Goal: Obtain resource: Obtain resource

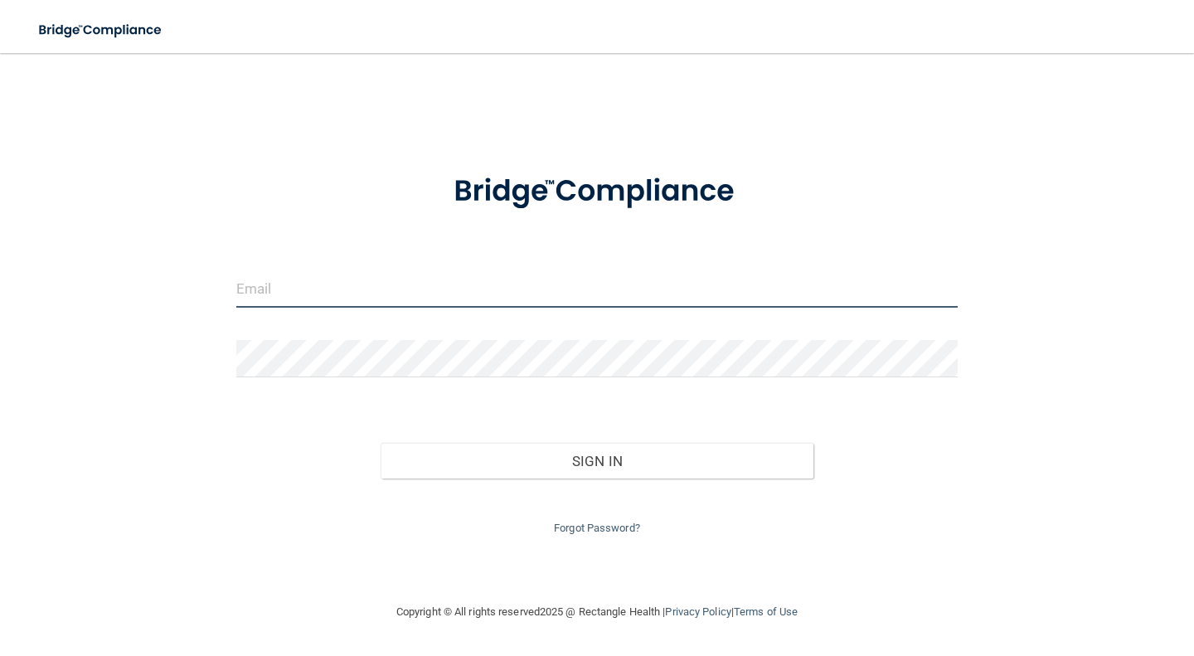
type input "[PERSON_NAME][EMAIL_ADDRESS][DOMAIN_NAME]"
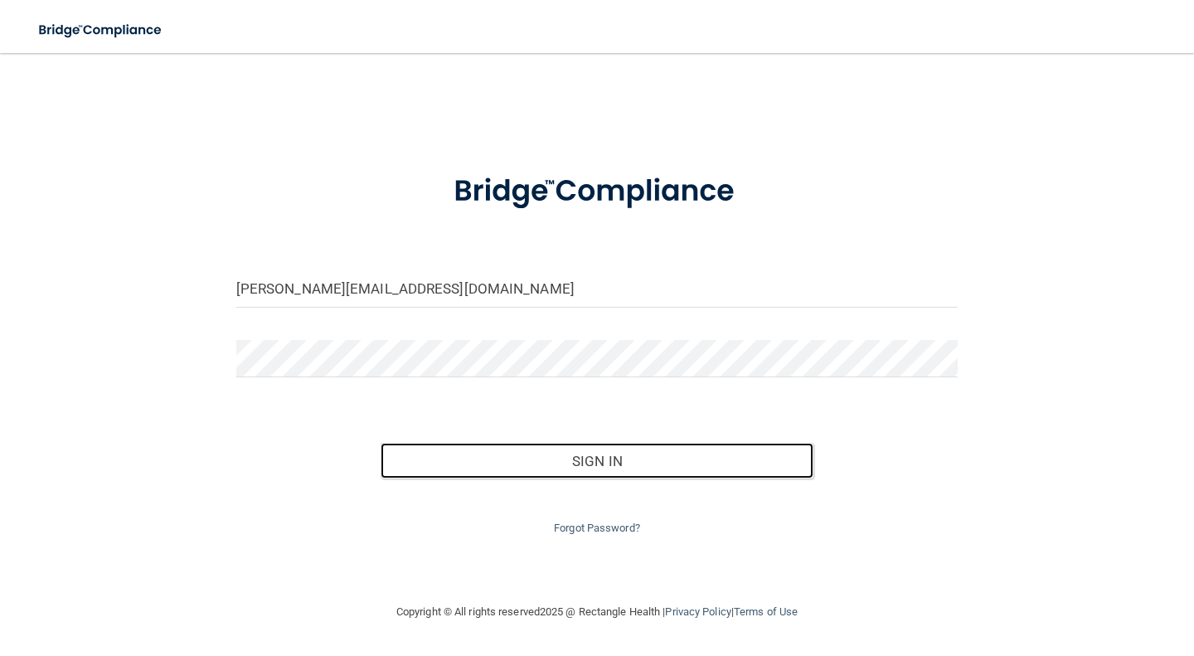
click at [542, 462] on button "Sign In" at bounding box center [597, 461] width 433 height 36
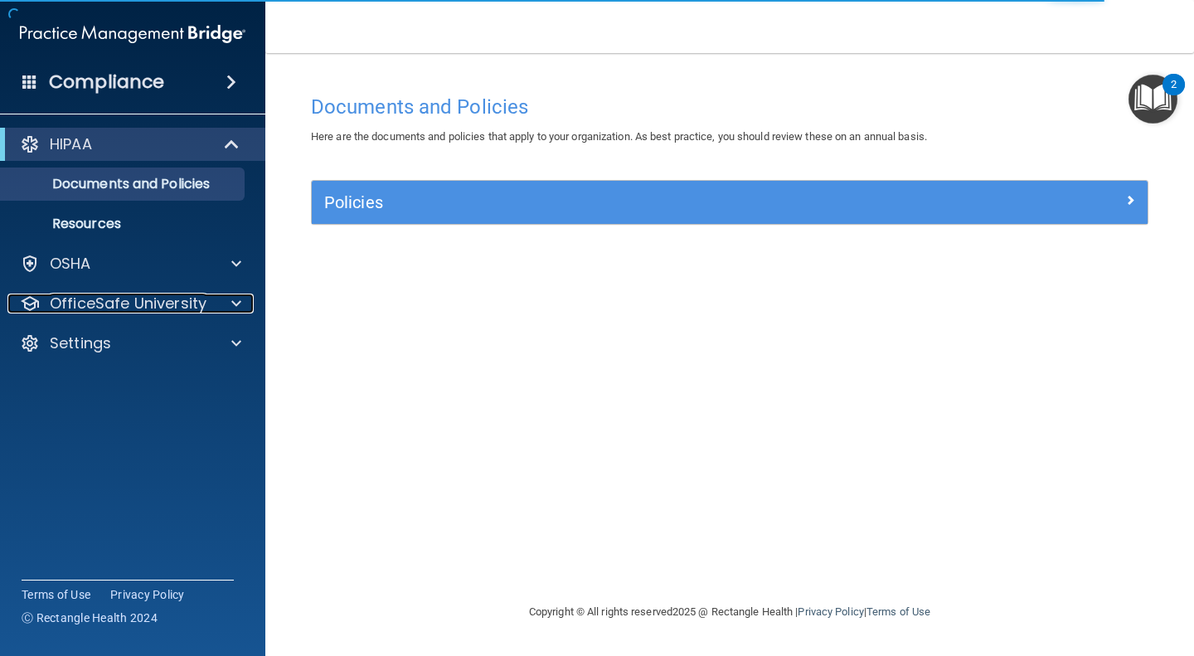
click at [223, 307] on div at bounding box center [233, 304] width 41 height 20
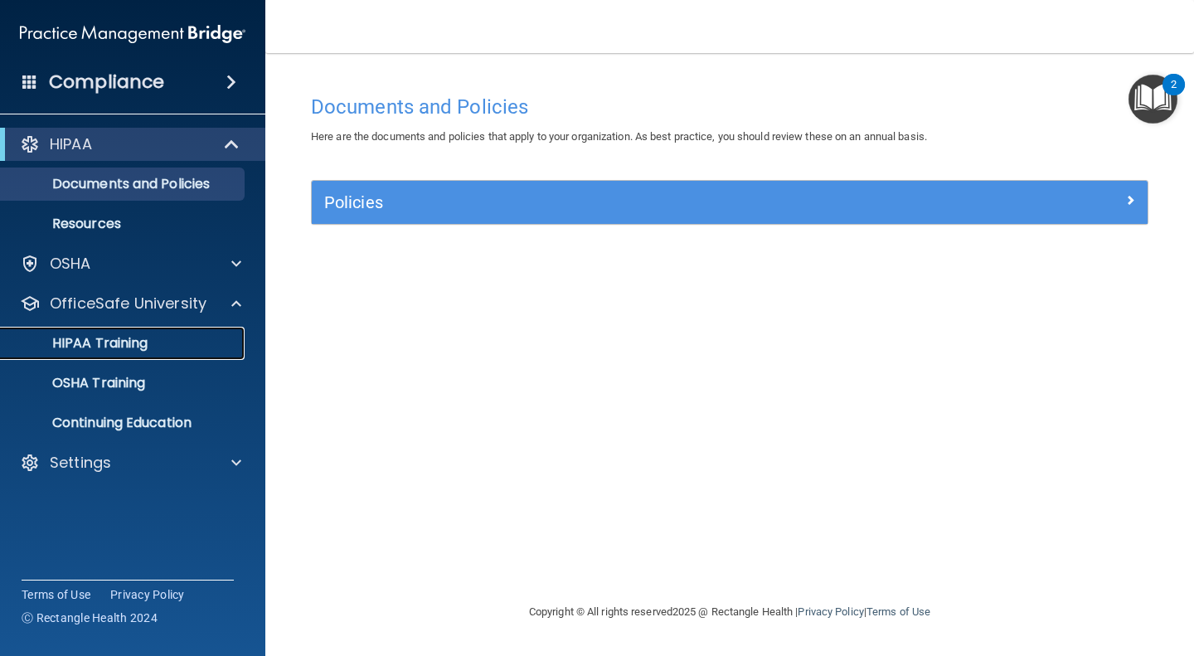
click at [170, 356] on link "HIPAA Training" at bounding box center [113, 343] width 261 height 33
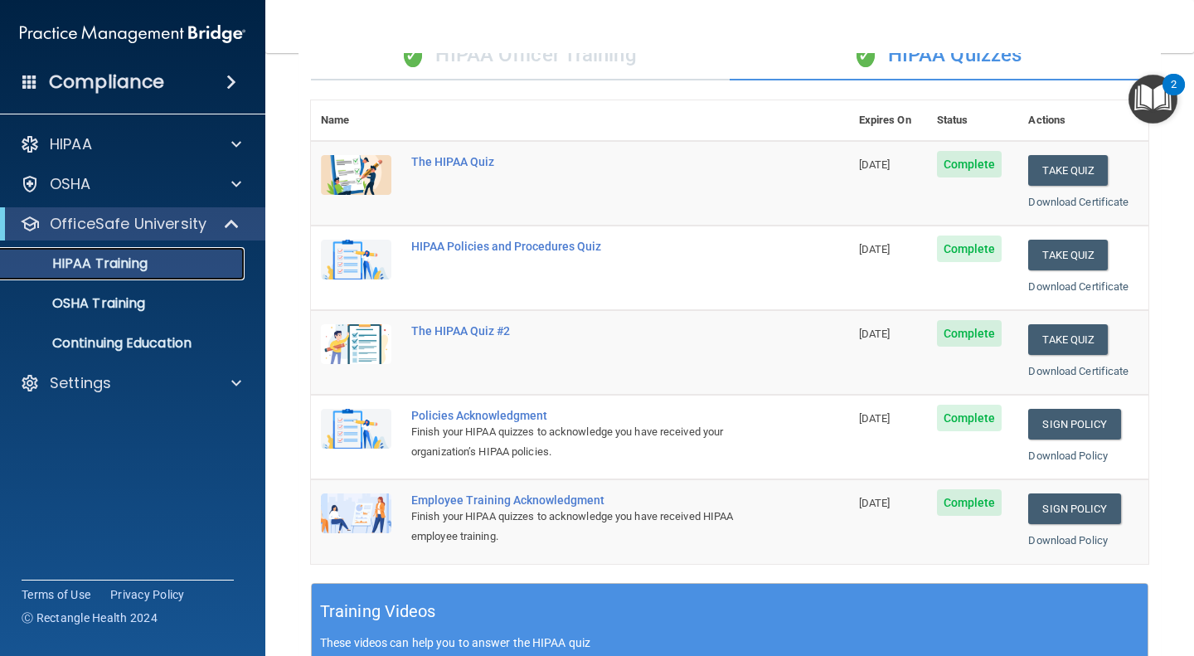
scroll to position [144, 0]
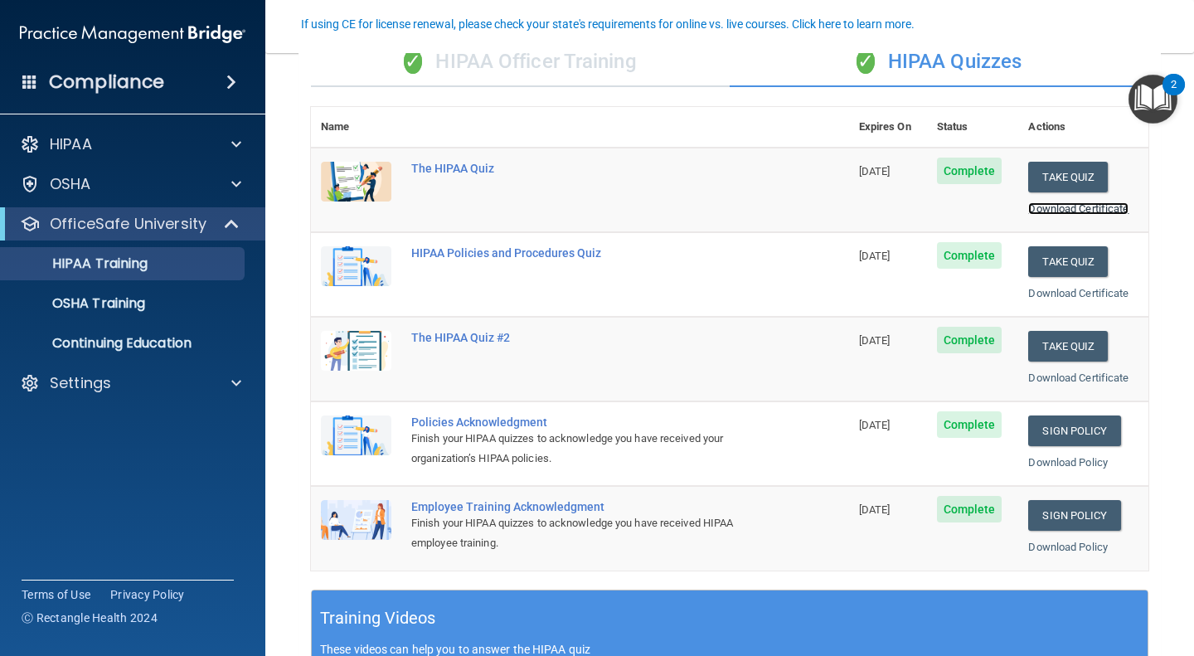
click at [1089, 205] on link "Download Certificate" at bounding box center [1078, 208] width 100 height 12
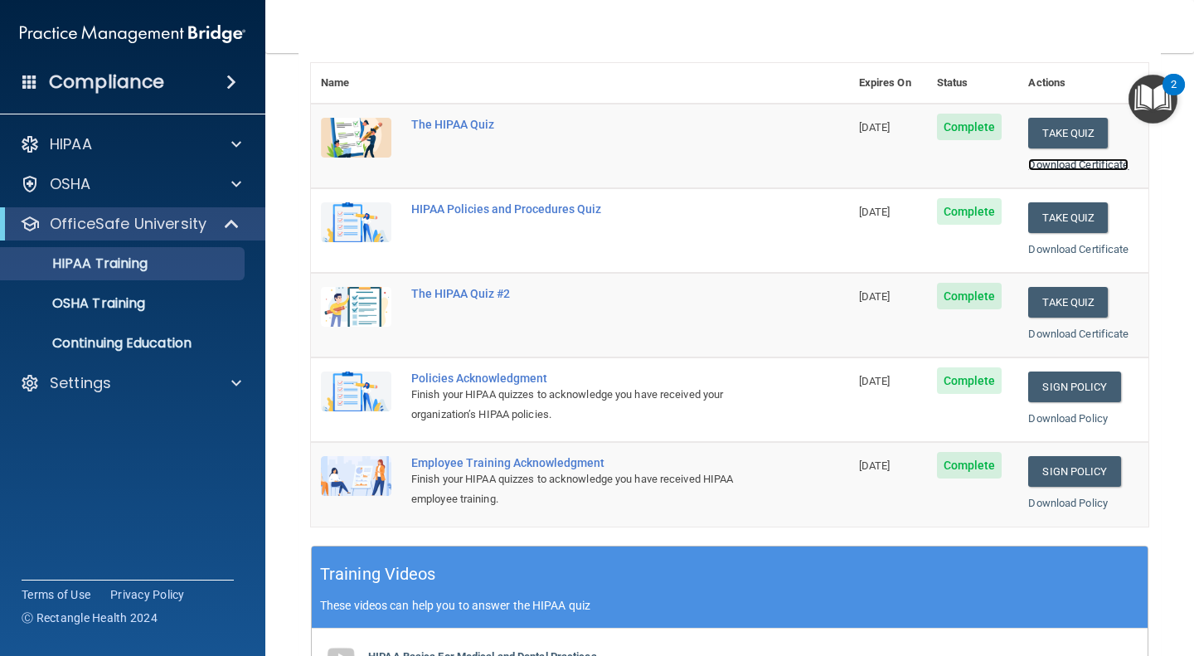
scroll to position [190, 0]
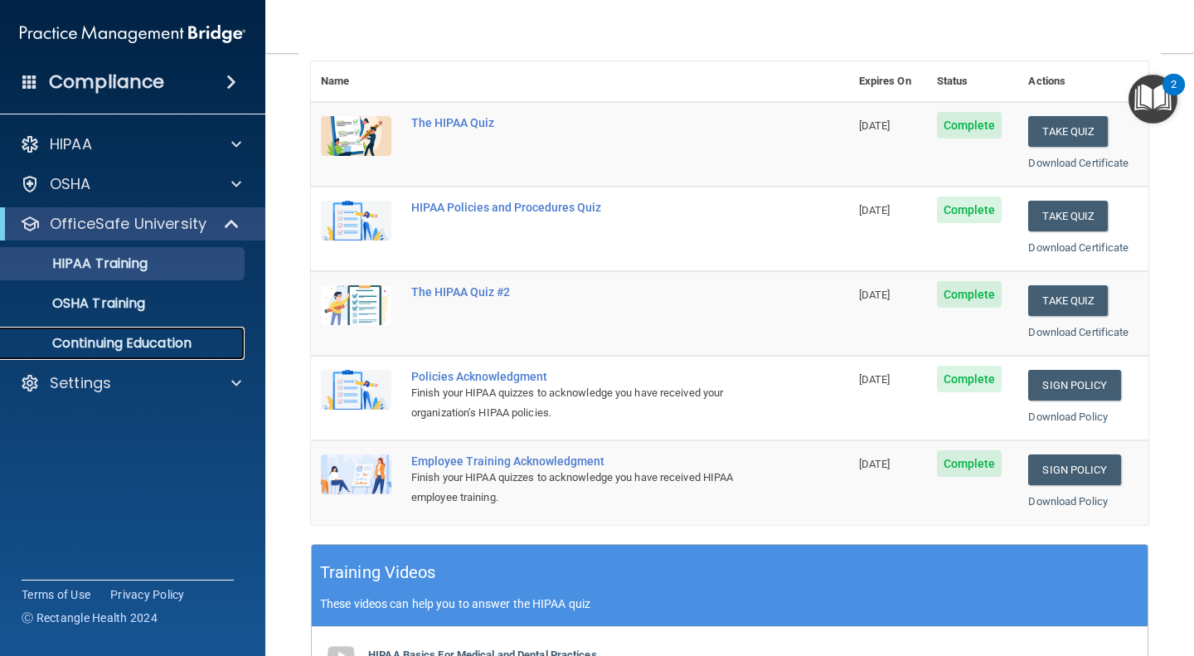
click at [172, 345] on p "Continuing Education" at bounding box center [124, 343] width 226 height 17
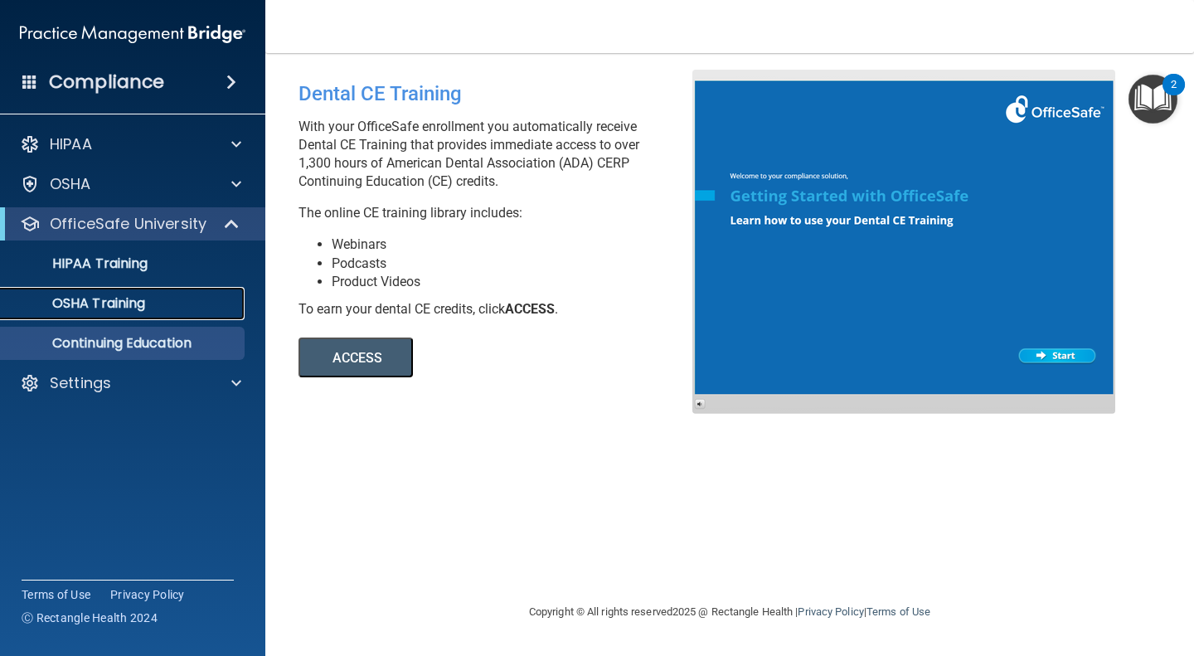
click at [176, 294] on link "OSHA Training" at bounding box center [113, 303] width 261 height 33
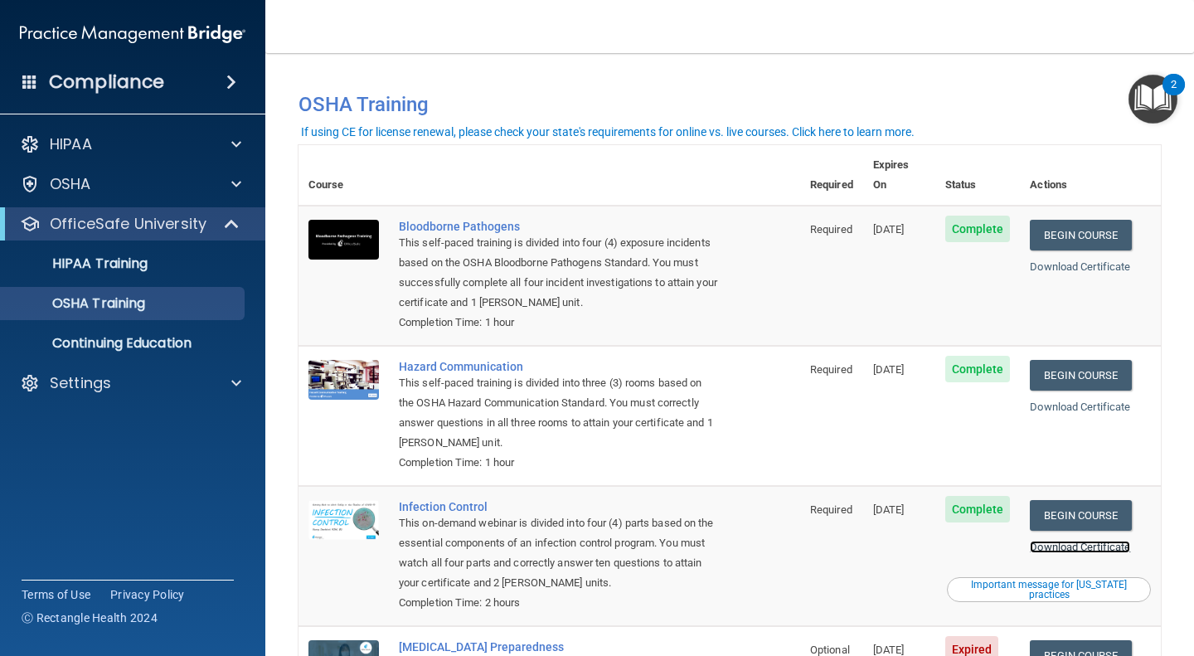
click at [1048, 541] on link "Download Certificate" at bounding box center [1080, 547] width 100 height 12
click at [468, 500] on div "Infection Control" at bounding box center [558, 506] width 318 height 13
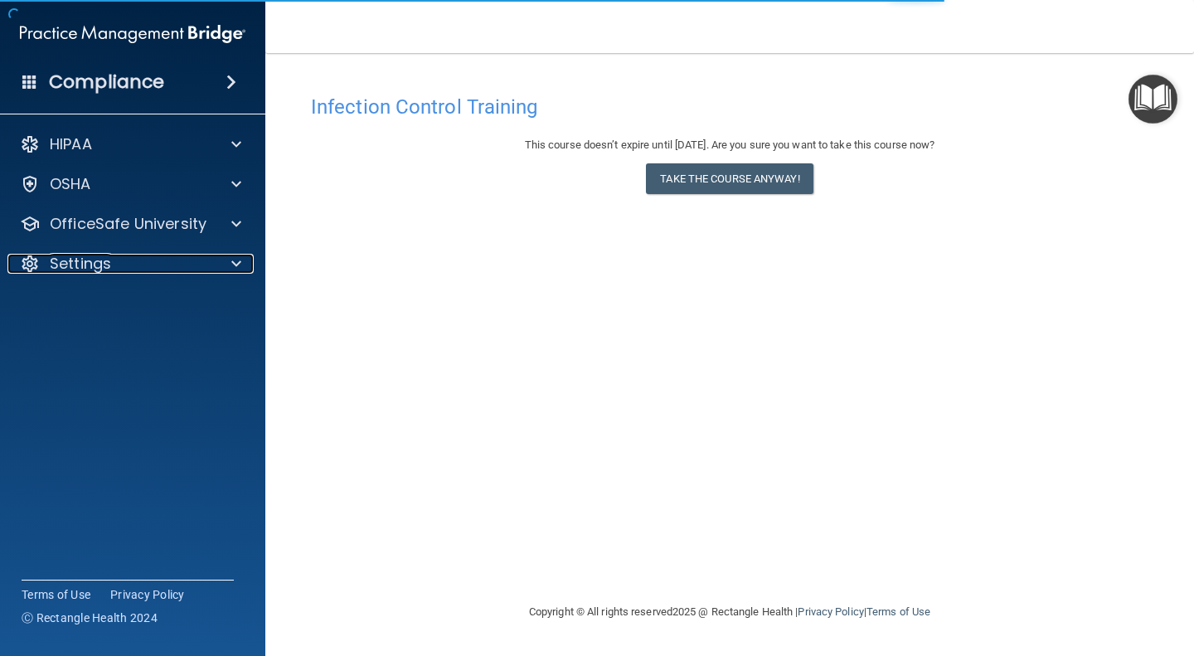
click at [230, 264] on div at bounding box center [233, 264] width 41 height 20
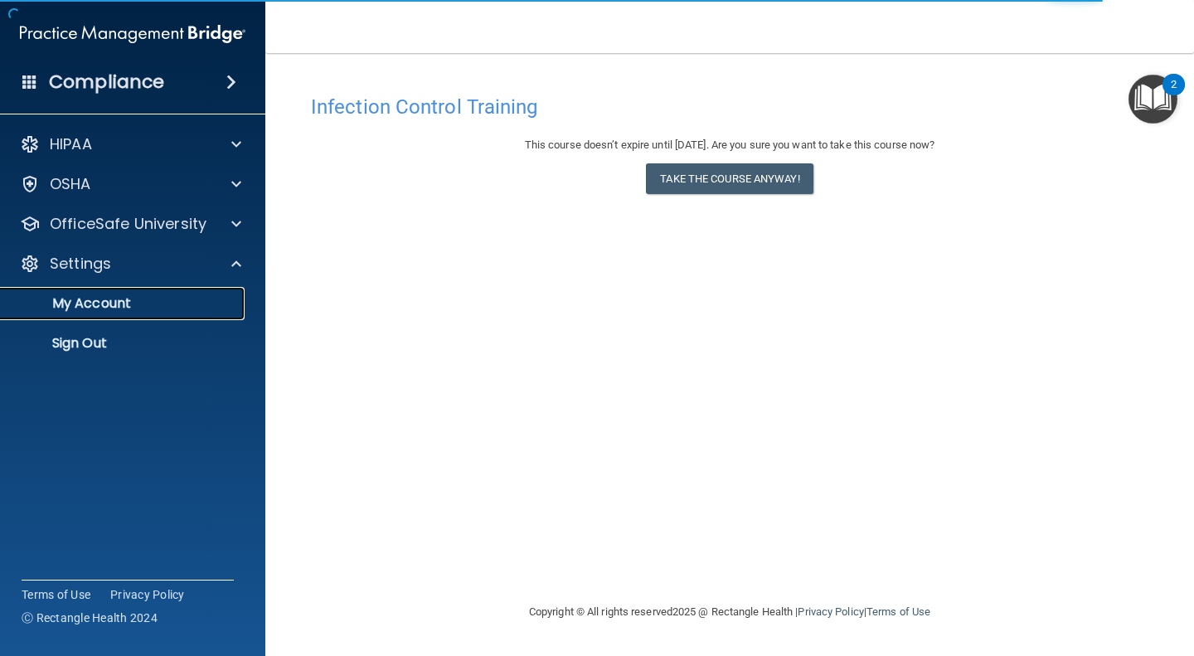
click at [81, 299] on p "My Account" at bounding box center [124, 303] width 226 height 17
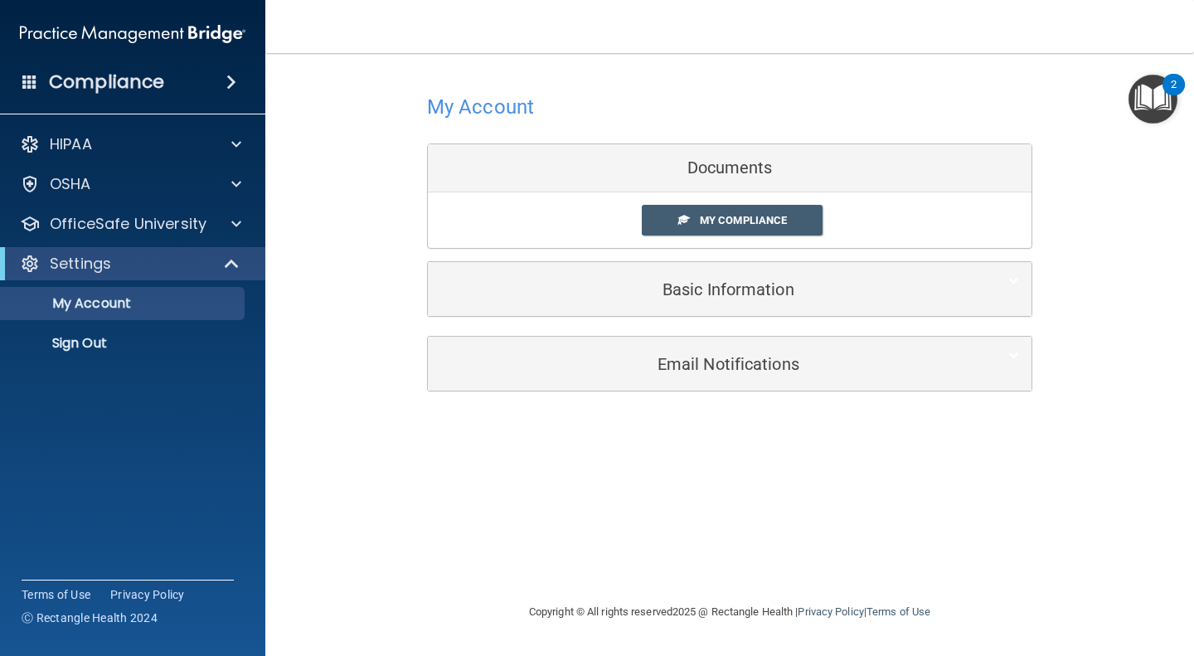
click at [773, 217] on span "My Compliance" at bounding box center [743, 220] width 87 height 12
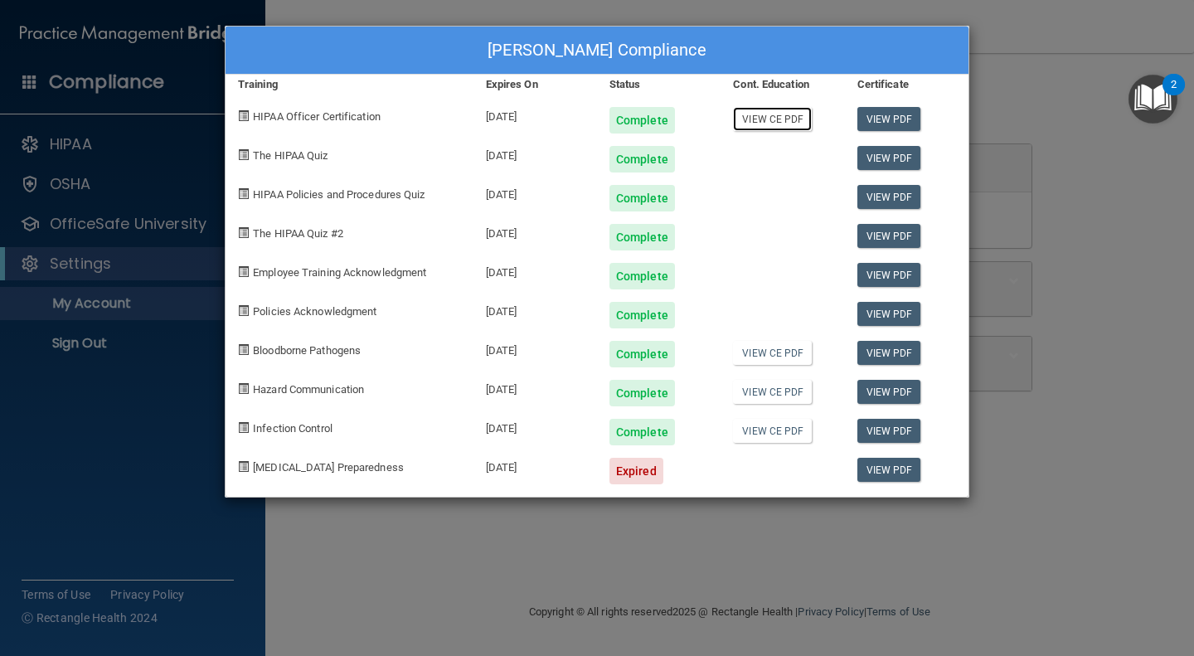
click at [772, 115] on link "View CE PDF" at bounding box center [772, 119] width 79 height 24
click at [782, 351] on link "View CE PDF" at bounding box center [772, 353] width 79 height 24
click at [792, 393] on link "View CE PDF" at bounding box center [772, 392] width 79 height 24
click at [770, 434] on link "View CE PDF" at bounding box center [772, 431] width 79 height 24
